Goal: Navigation & Orientation: Find specific page/section

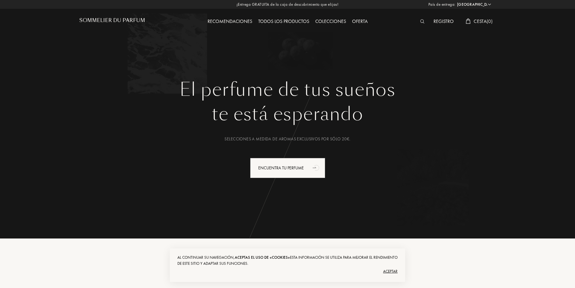
select select "ES"
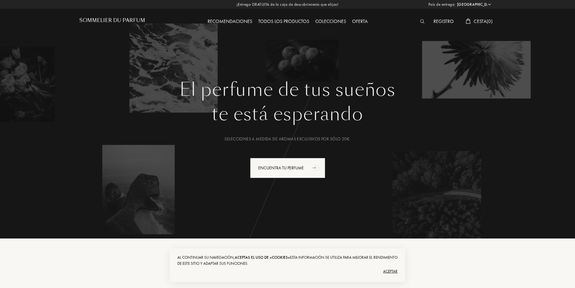
click at [393, 273] on div "Aceptar" at bounding box center [287, 271] width 220 height 10
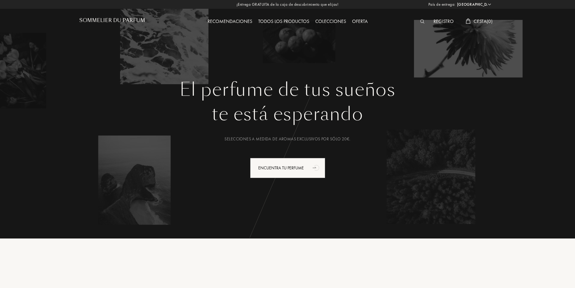
click at [234, 21] on div "Recomendaciones" at bounding box center [229, 22] width 51 height 8
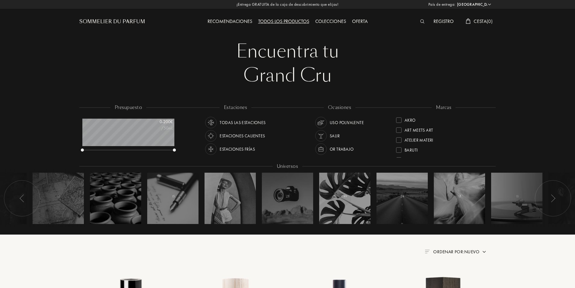
select select "ES"
